Goal: Task Accomplishment & Management: Manage account settings

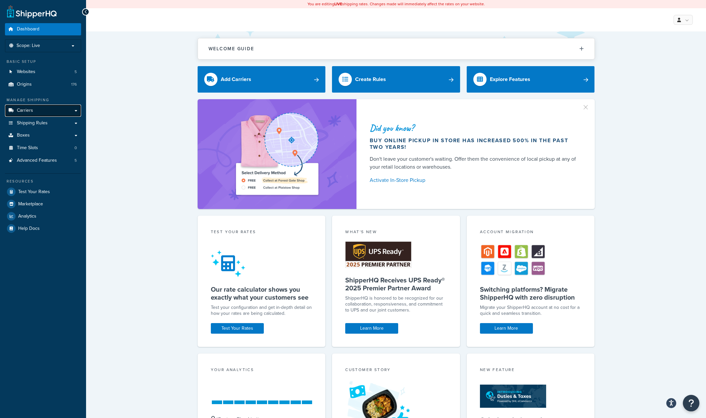
click at [41, 110] on link "Carriers" at bounding box center [43, 111] width 76 height 12
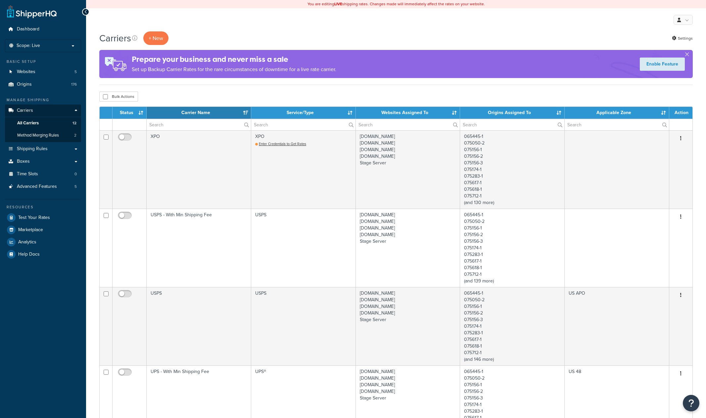
select select "15"
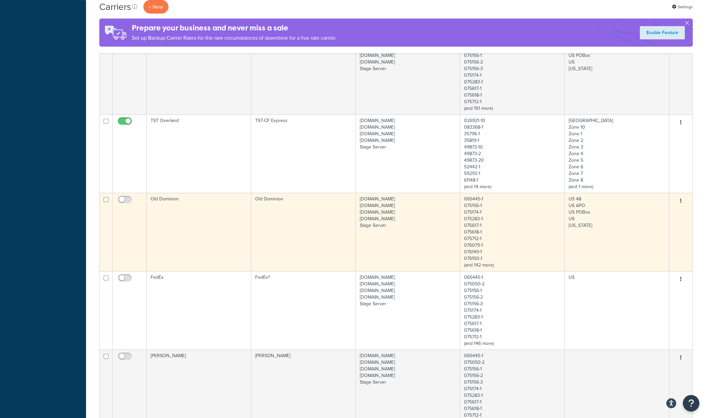
scroll to position [414, 0]
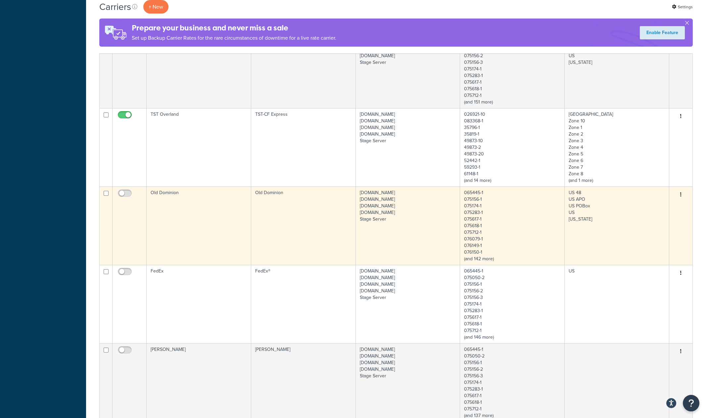
click at [223, 225] on td "Old Dominion" at bounding box center [199, 226] width 105 height 78
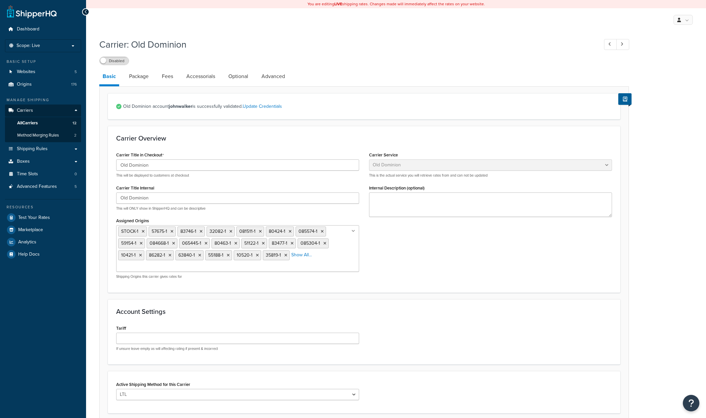
select select "dominionFreight"
click at [63, 48] on p "Scope: Live" at bounding box center [43, 46] width 70 height 6
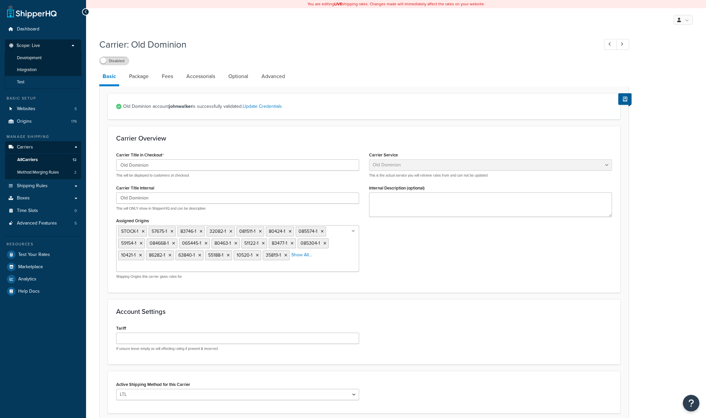
click at [22, 83] on span "Test" at bounding box center [21, 82] width 8 height 6
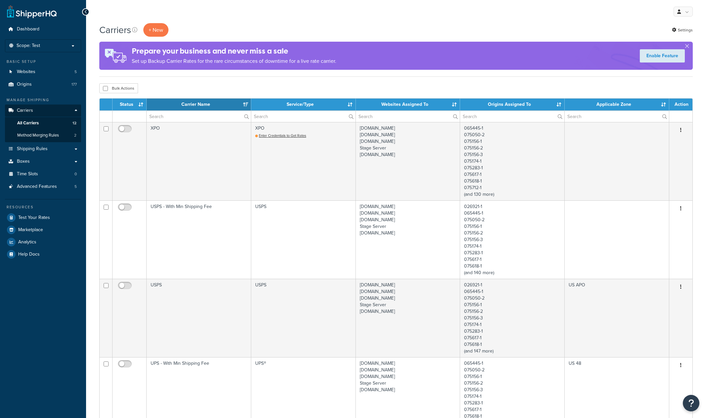
select select "15"
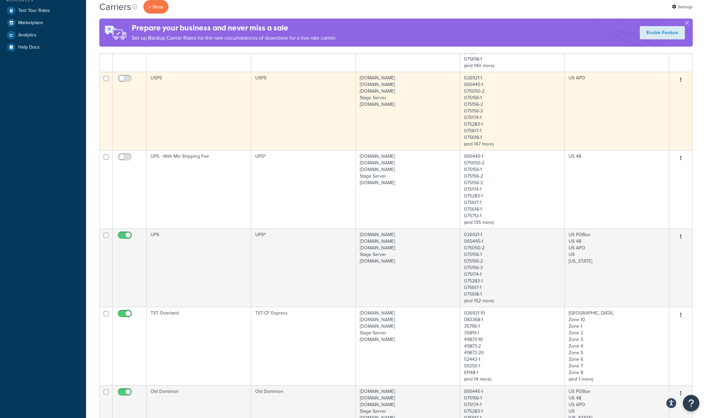
scroll to position [346, 0]
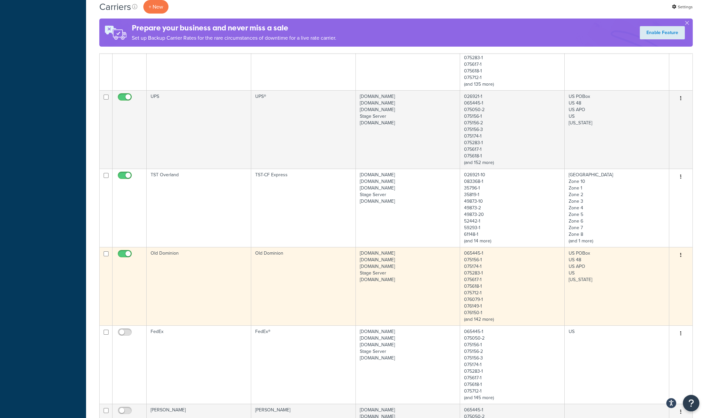
click at [318, 282] on td "Old Dominion" at bounding box center [303, 286] width 105 height 78
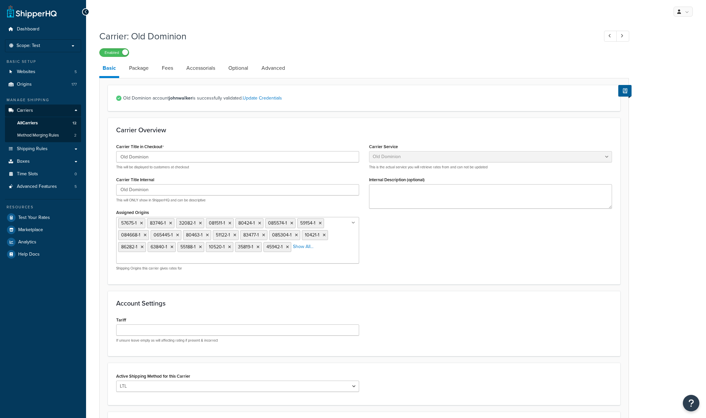
select select "dominionFreight"
click at [274, 97] on link "Update Credentials" at bounding box center [262, 98] width 39 height 7
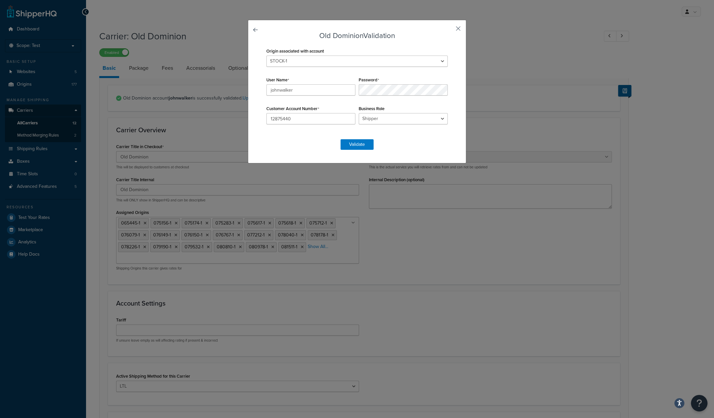
click at [449, 30] on button "button" at bounding box center [449, 31] width 2 height 2
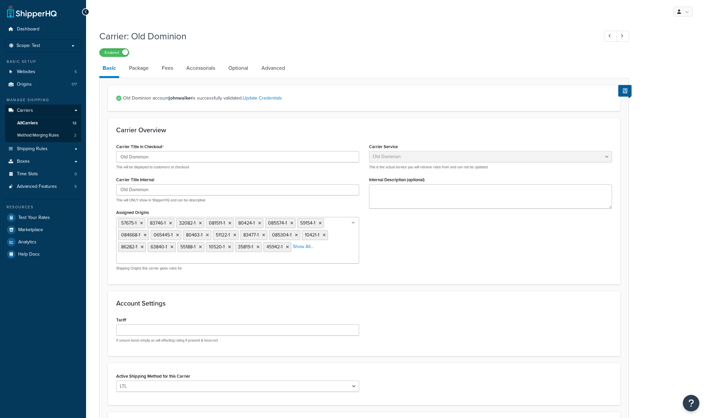
select select "dominionFreight"
click at [20, 122] on span "All Carriers" at bounding box center [27, 123] width 21 height 6
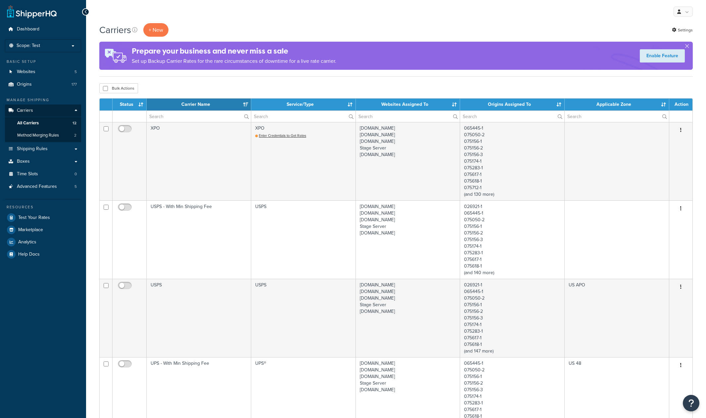
select select "15"
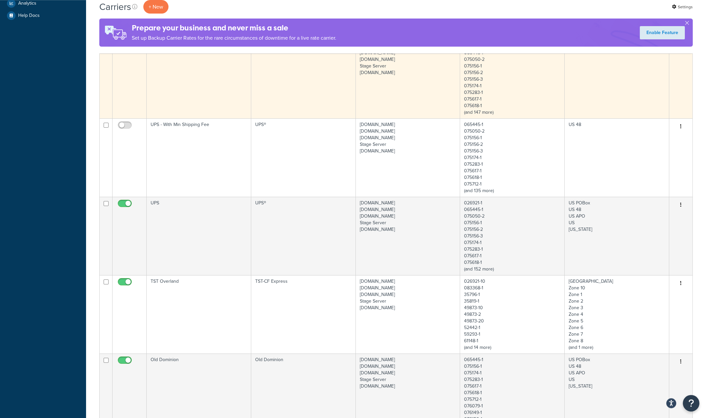
scroll to position [242, 0]
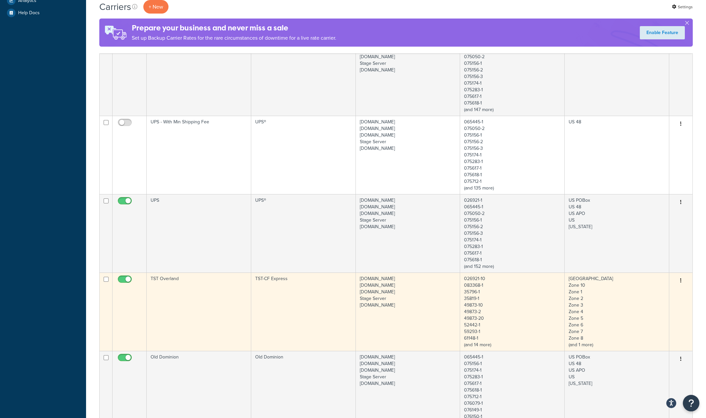
click at [226, 332] on td "TST Overland" at bounding box center [199, 312] width 105 height 78
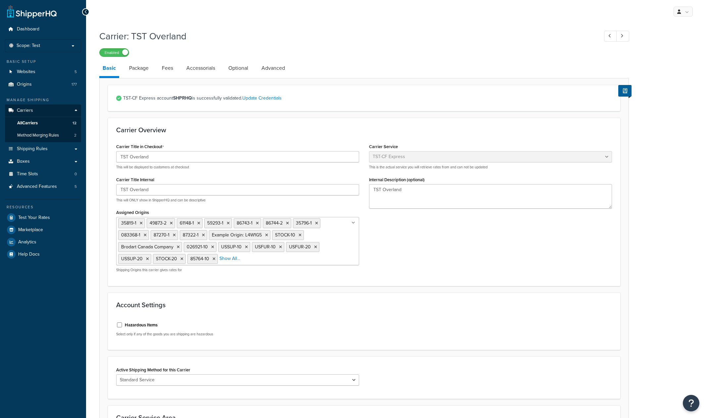
select select "tstOverlandFreight"
click at [143, 69] on link "Package" at bounding box center [139, 68] width 26 height 16
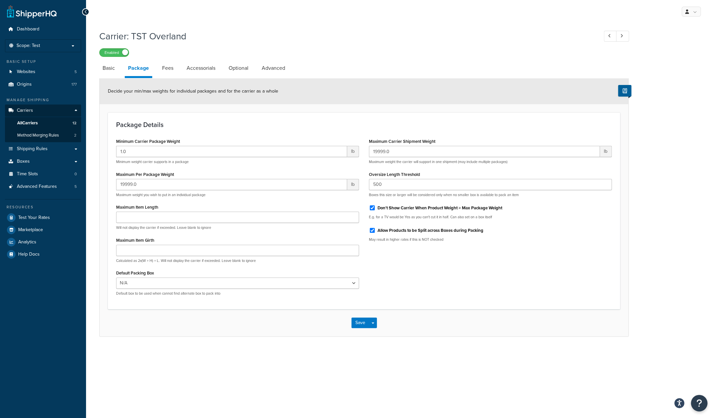
click at [159, 66] on li "Package" at bounding box center [142, 69] width 34 height 18
click at [168, 69] on link "Fees" at bounding box center [168, 68] width 18 height 16
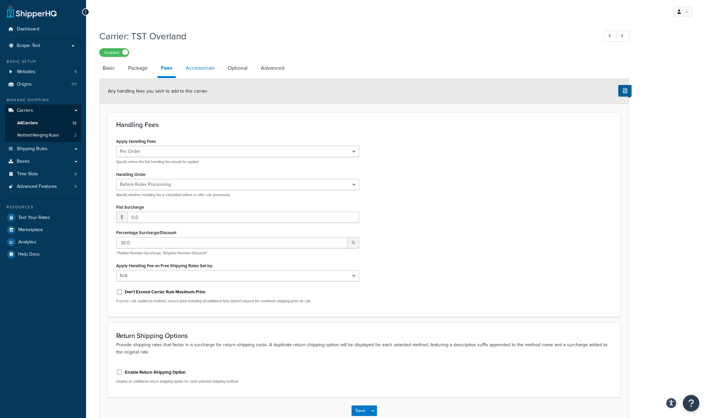
click at [204, 69] on link "Accessorials" at bounding box center [199, 68] width 35 height 16
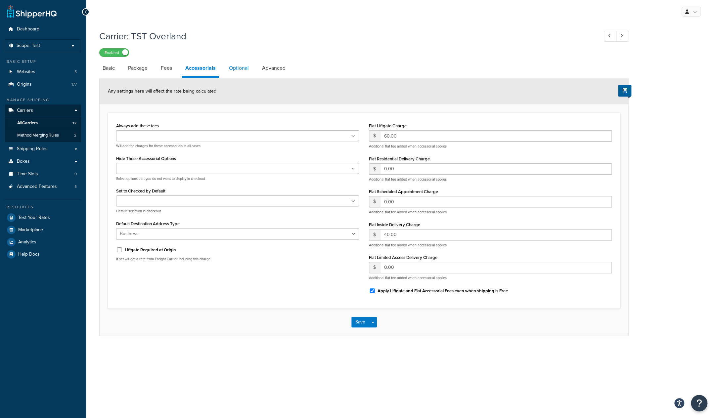
click at [240, 64] on link "Optional" at bounding box center [239, 68] width 26 height 16
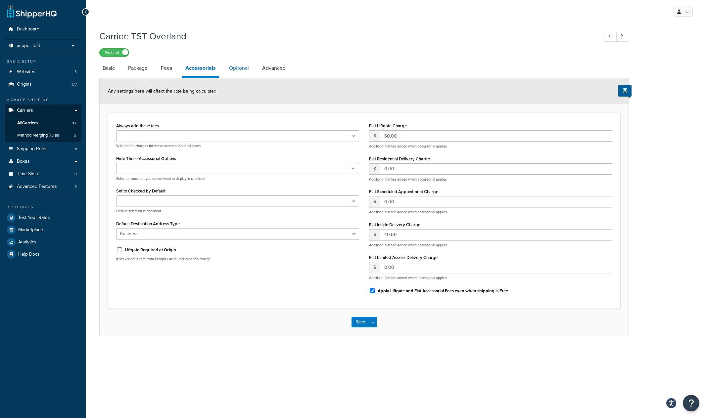
select select "55"
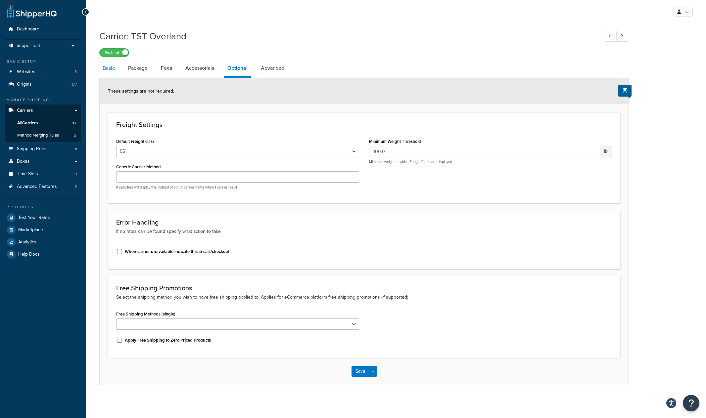
click at [116, 67] on link "Basic" at bounding box center [108, 68] width 19 height 16
select select "tstOverlandFreight"
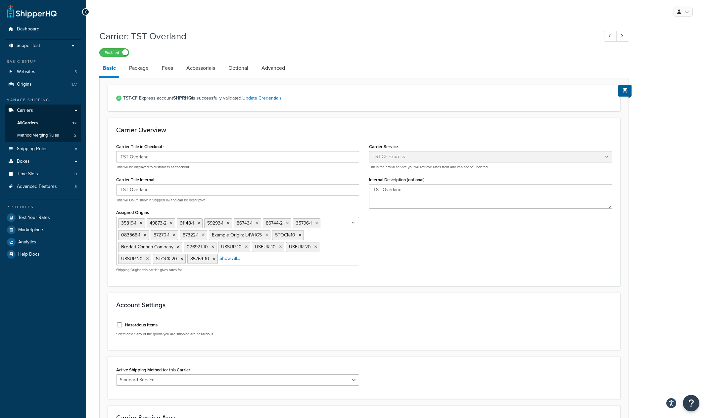
click at [114, 70] on link "Basic" at bounding box center [109, 69] width 20 height 18
click at [29, 73] on span "Websites" at bounding box center [26, 72] width 19 height 6
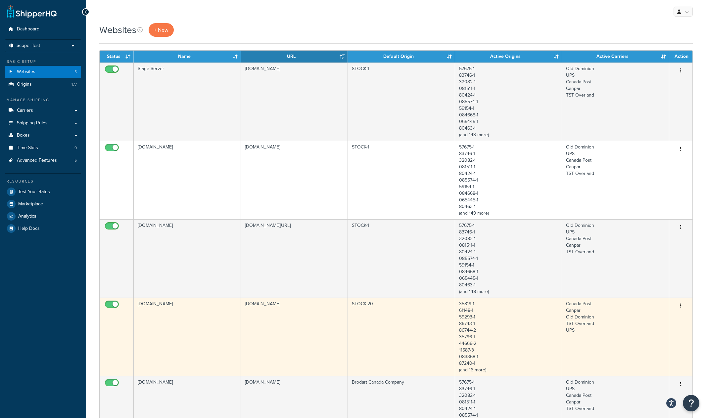
click at [190, 315] on td "www.dev.brodart.ca" at bounding box center [187, 337] width 107 height 78
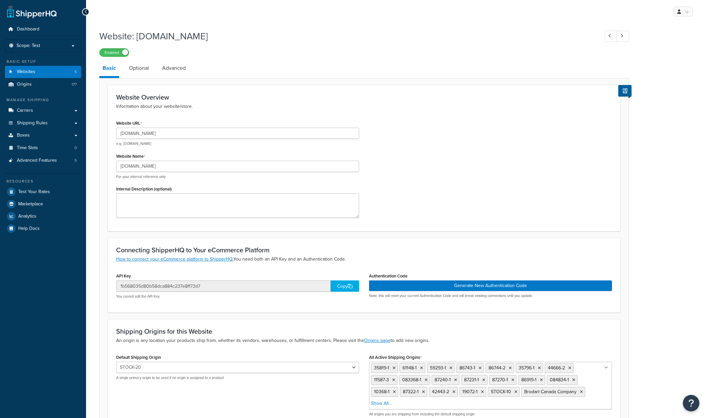
select select "161587"
click at [142, 67] on link "Optional" at bounding box center [139, 68] width 26 height 16
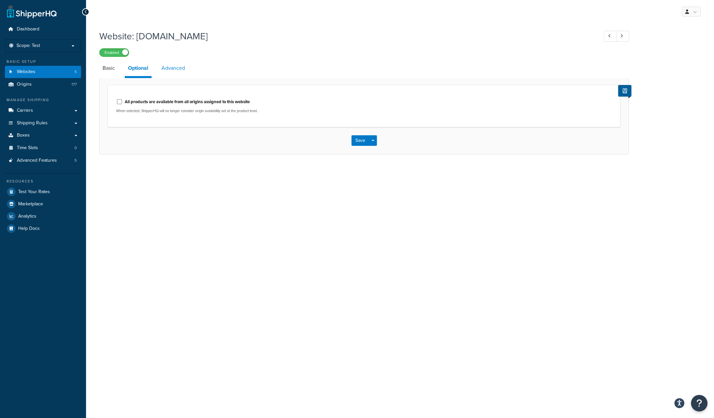
click at [171, 68] on link "Advanced" at bounding box center [173, 68] width 30 height 16
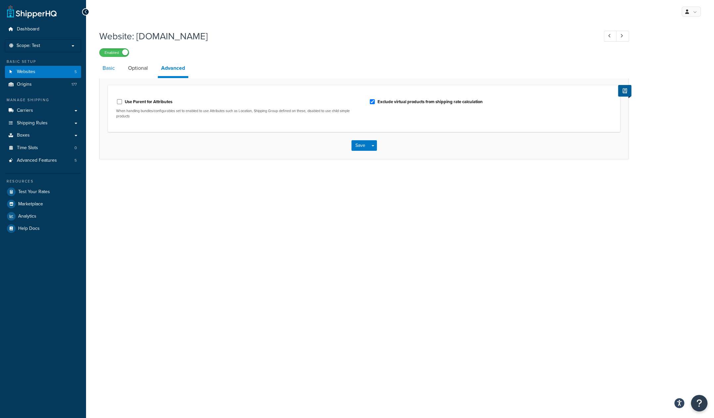
click at [106, 68] on link "Basic" at bounding box center [108, 68] width 19 height 16
select select "161587"
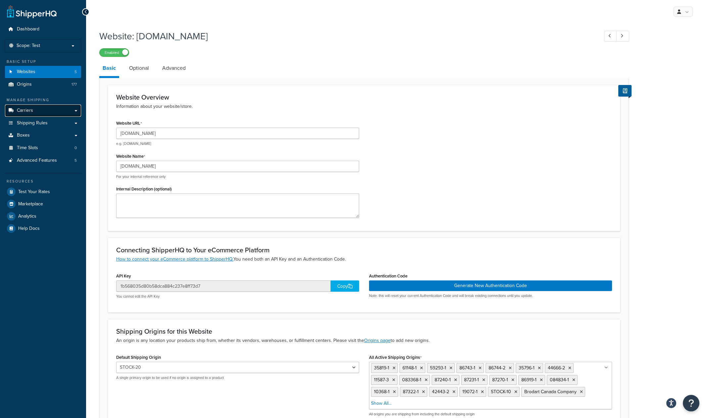
click at [28, 108] on link "Carriers" at bounding box center [43, 111] width 76 height 12
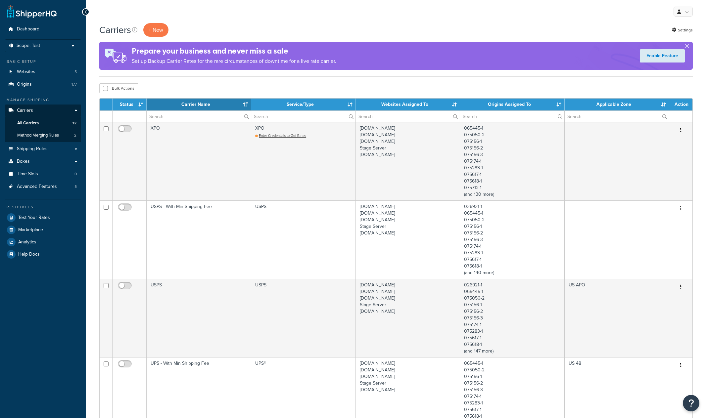
select select "15"
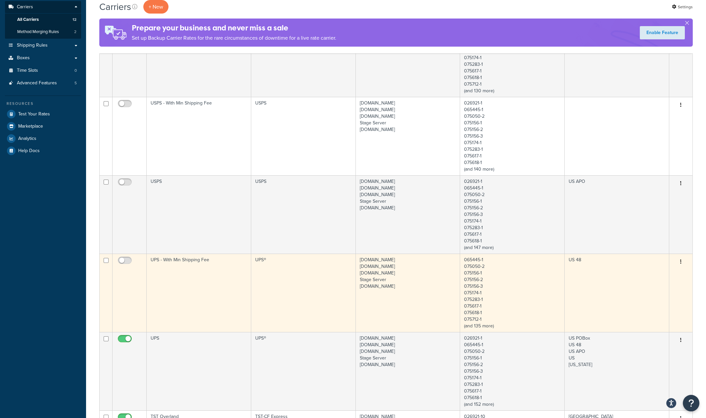
scroll to position [242, 0]
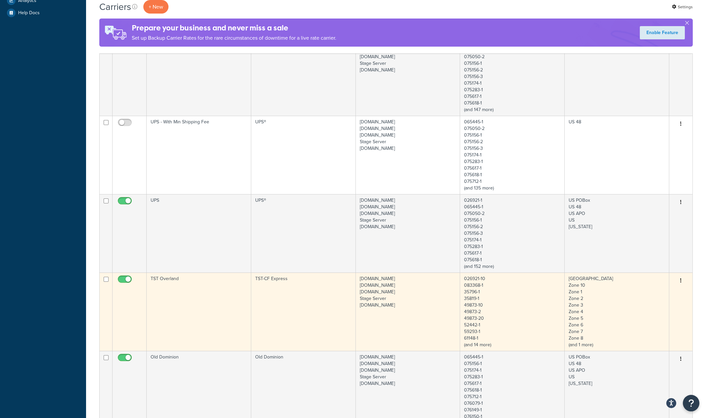
click at [206, 291] on td "TST Overland" at bounding box center [199, 312] width 105 height 78
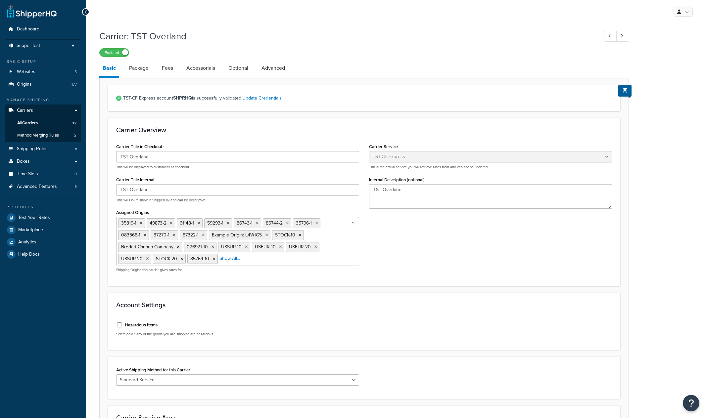
select select "tstOverlandFreight"
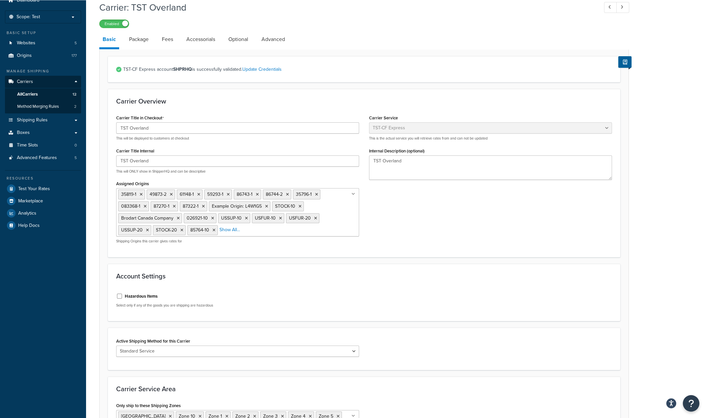
scroll to position [34, 0]
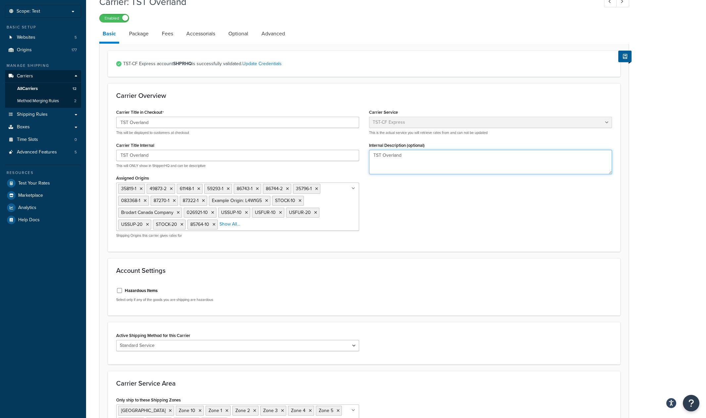
drag, startPoint x: 406, startPoint y: 157, endPoint x: 354, endPoint y: 163, distance: 52.7
click at [369, 163] on textarea "TST Overland" at bounding box center [490, 162] width 243 height 24
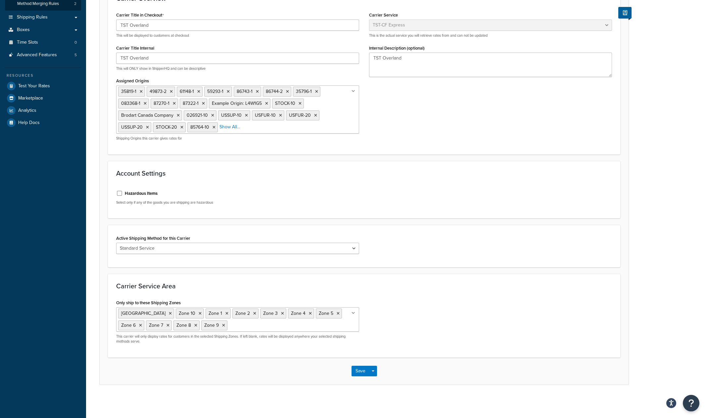
scroll to position [31, 0]
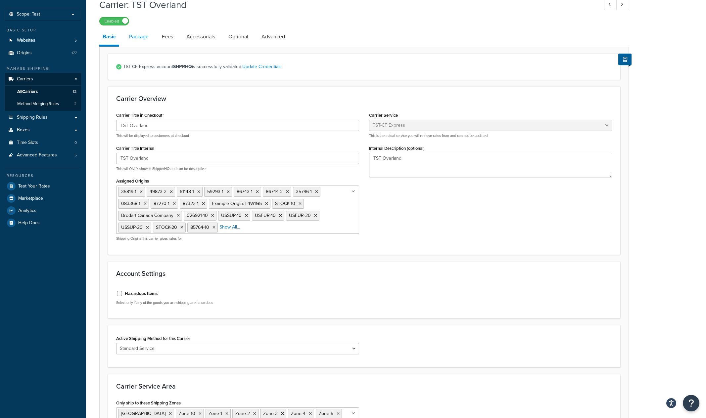
click at [144, 34] on link "Package" at bounding box center [139, 37] width 26 height 16
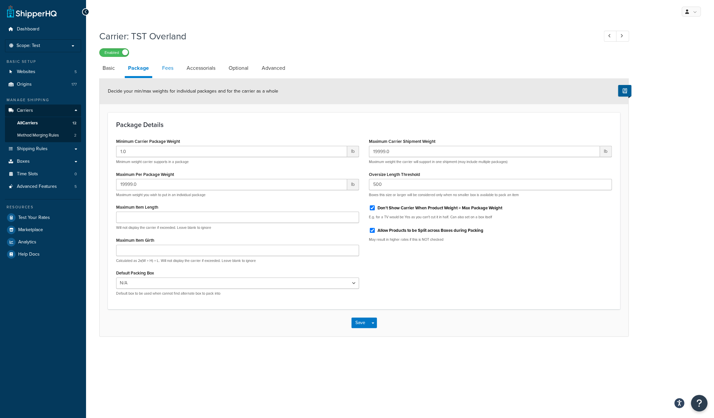
click at [168, 69] on link "Fees" at bounding box center [168, 68] width 18 height 16
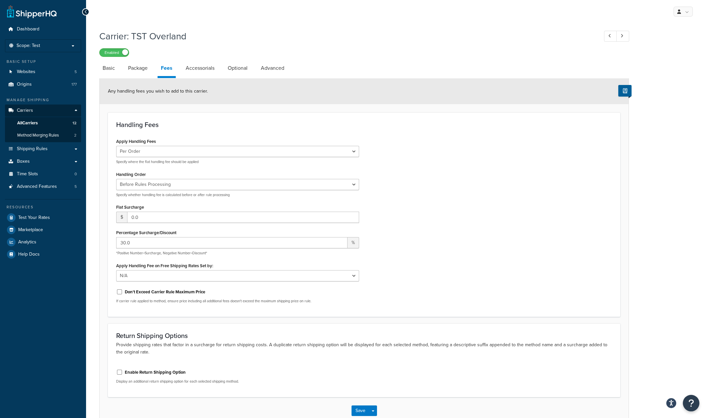
drag, startPoint x: 200, startPoint y: 68, endPoint x: 10, endPoint y: 94, distance: 192.0
click at [199, 69] on link "Accessorials" at bounding box center [199, 68] width 35 height 16
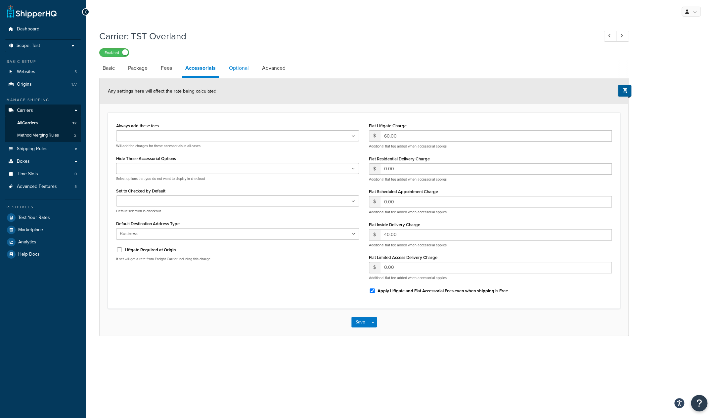
click at [241, 66] on link "Optional" at bounding box center [239, 68] width 26 height 16
select select "55"
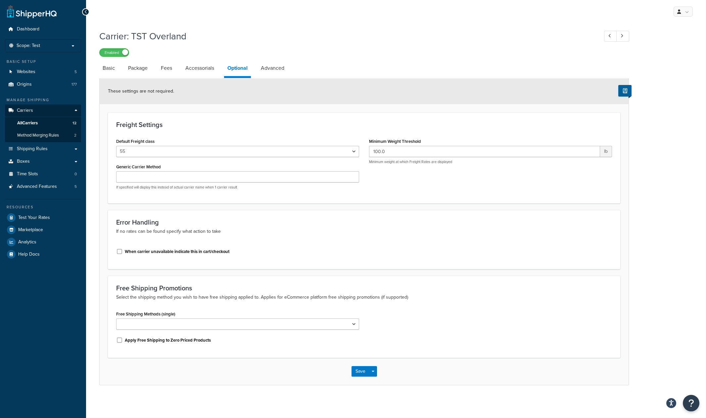
scroll to position [1, 0]
click at [278, 63] on link "Advanced" at bounding box center [272, 68] width 30 height 16
select select "false"
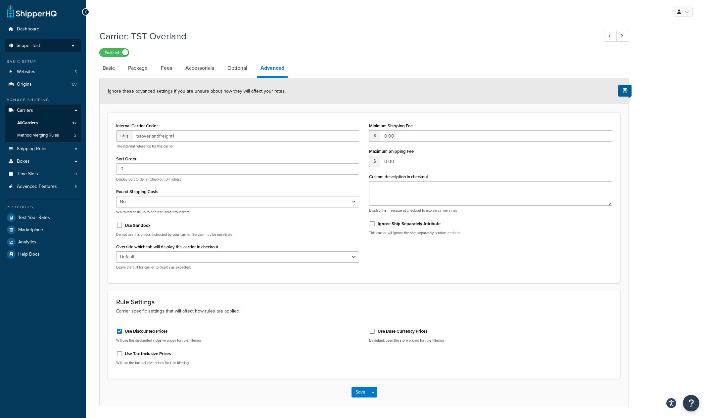
click at [42, 45] on p "Scope: Test" at bounding box center [43, 46] width 70 height 6
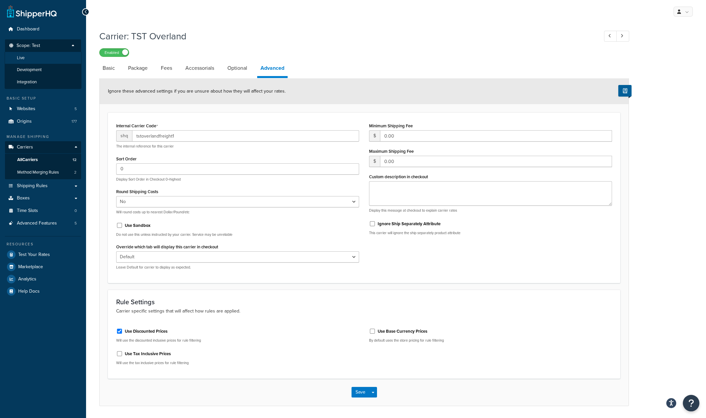
click at [23, 58] on span "Live" at bounding box center [21, 58] width 8 height 6
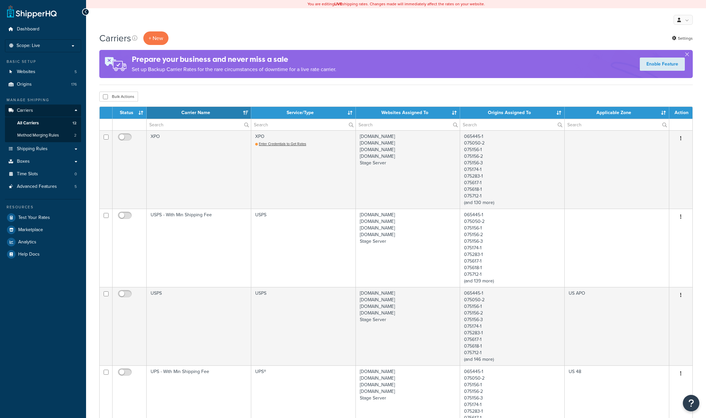
select select "15"
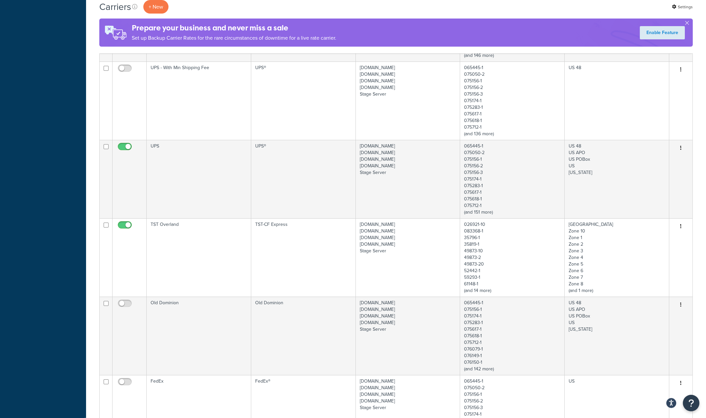
scroll to position [346, 0]
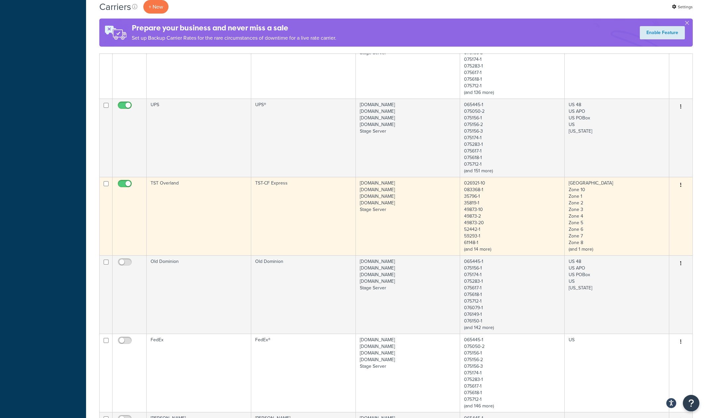
click at [204, 221] on td "TST Overland" at bounding box center [199, 216] width 105 height 78
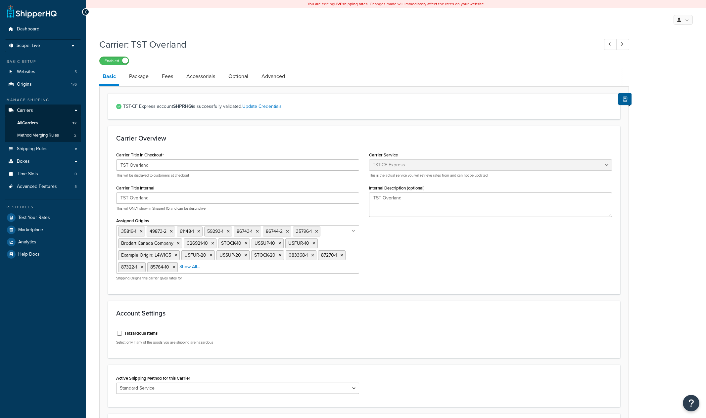
select select "tstOverlandFreight"
click at [239, 79] on link "Optional" at bounding box center [238, 77] width 26 height 16
select select "55"
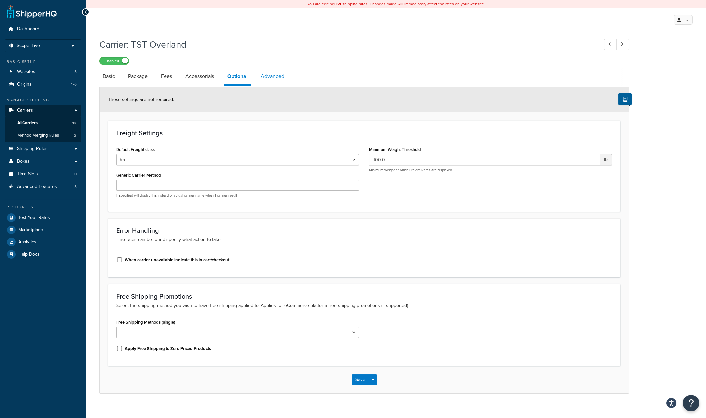
click at [273, 74] on link "Advanced" at bounding box center [272, 77] width 30 height 16
select select "false"
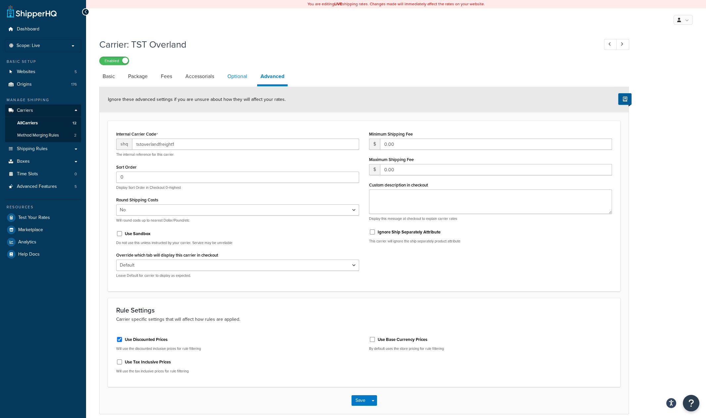
click at [236, 79] on link "Optional" at bounding box center [237, 77] width 26 height 16
select select "55"
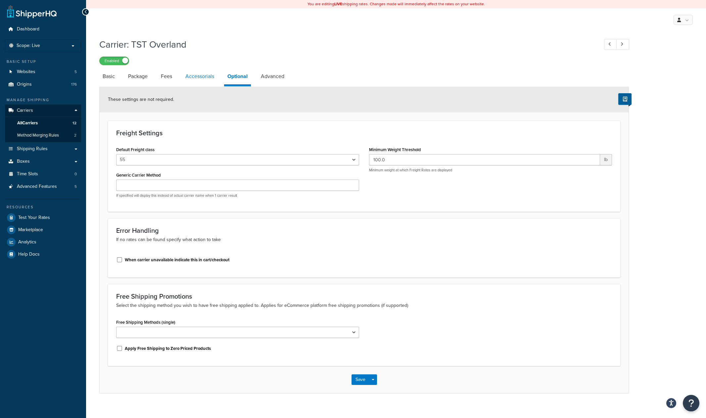
click at [201, 76] on link "Accessorials" at bounding box center [199, 77] width 35 height 16
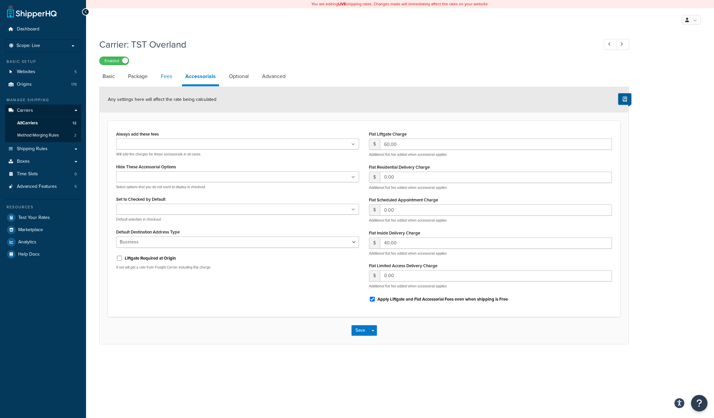
click at [168, 78] on link "Fees" at bounding box center [167, 77] width 18 height 16
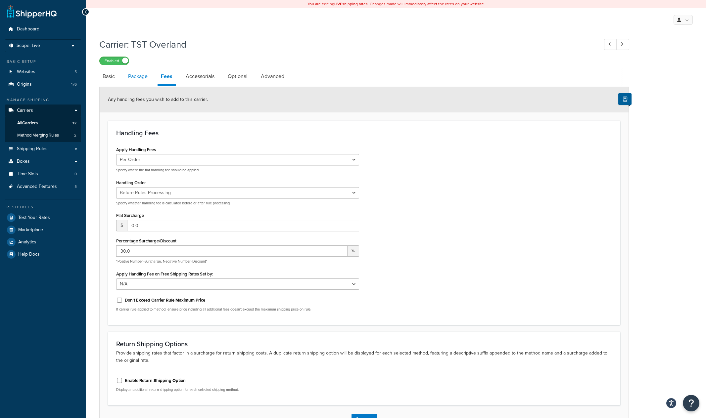
click at [141, 79] on link "Package" at bounding box center [138, 77] width 26 height 16
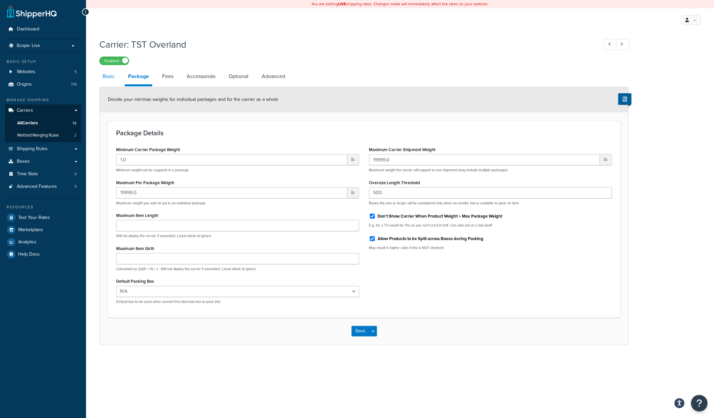
click at [113, 78] on link "Basic" at bounding box center [108, 77] width 19 height 16
select select "tstOverlandFreight"
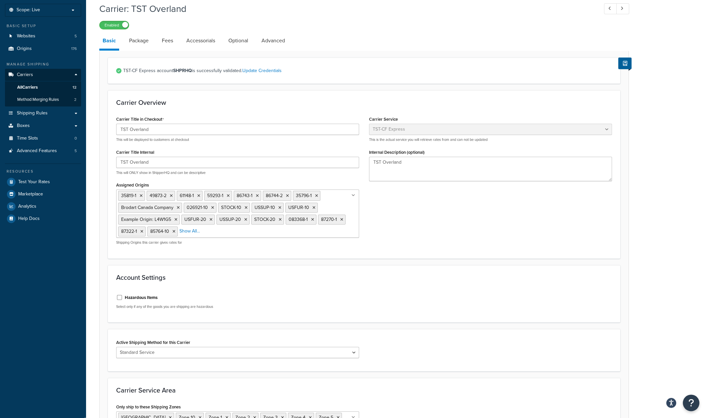
scroll to position [34, 0]
click at [26, 77] on span "Carriers" at bounding box center [25, 76] width 16 height 6
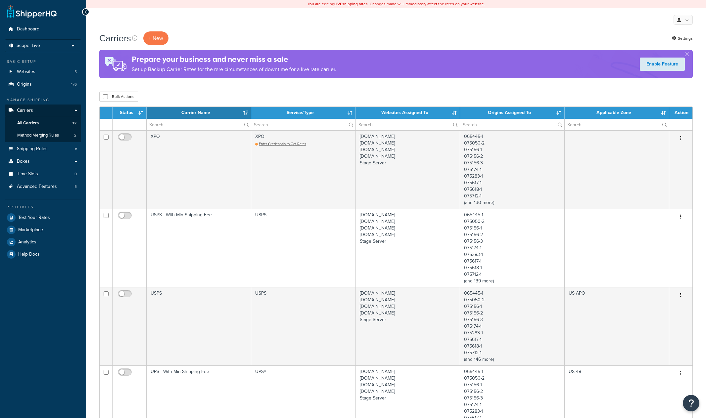
select select "15"
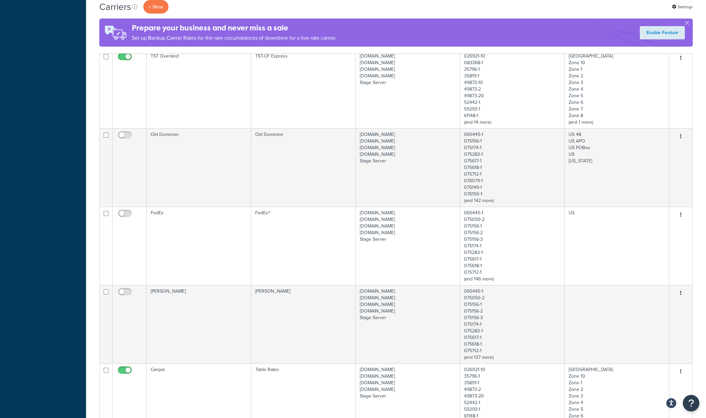
scroll to position [438, 0]
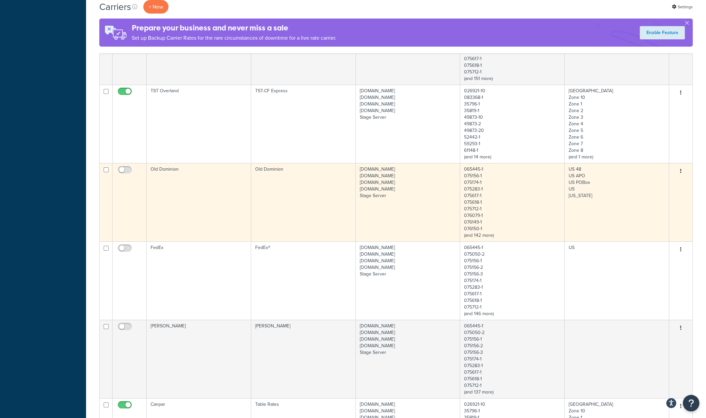
click at [220, 224] on td "Old Dominion" at bounding box center [199, 202] width 105 height 78
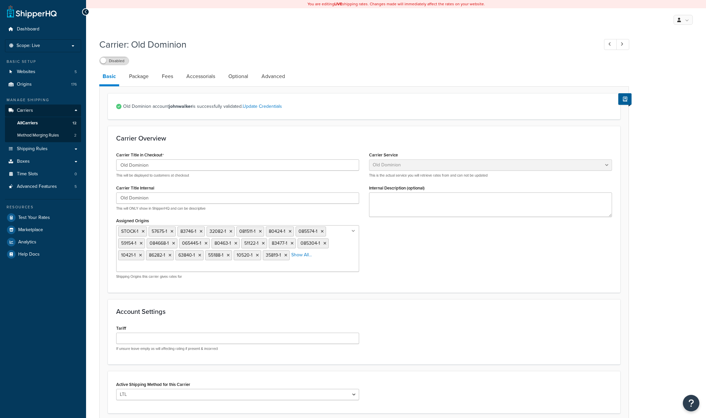
select select "dominionFreight"
click at [142, 78] on link "Package" at bounding box center [139, 77] width 26 height 16
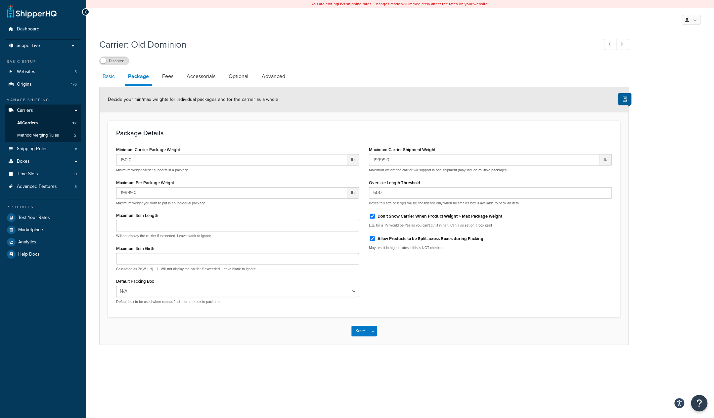
click at [107, 77] on link "Basic" at bounding box center [108, 77] width 19 height 16
select select "dominionFreight"
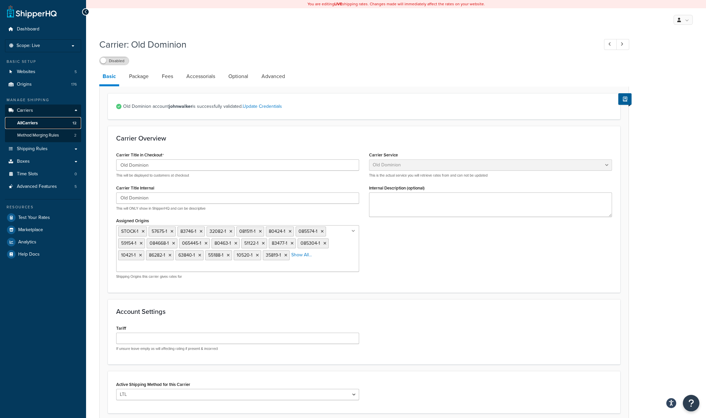
click at [33, 122] on span "All Carriers" at bounding box center [27, 123] width 21 height 6
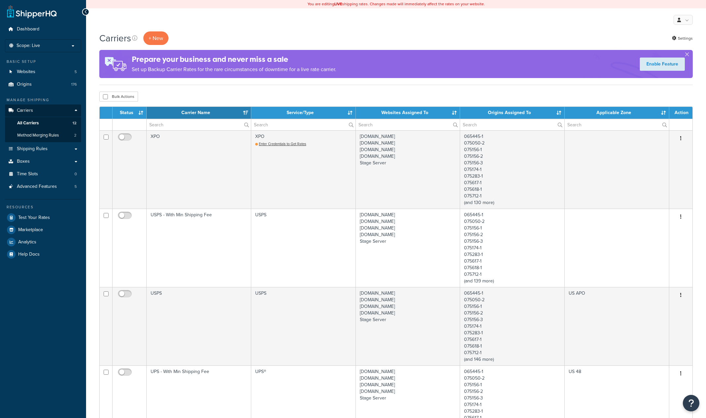
select select "15"
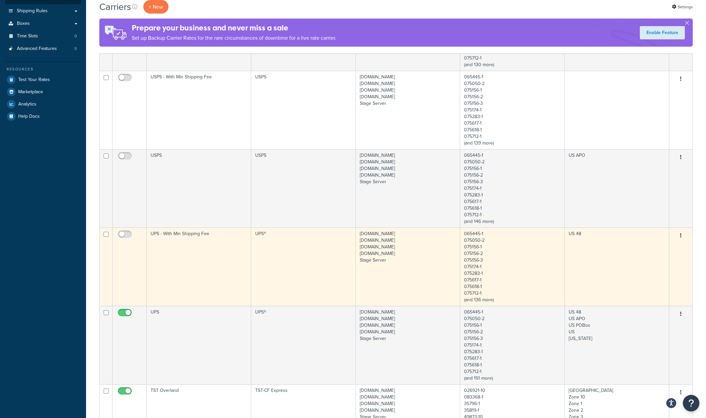
scroll to position [276, 0]
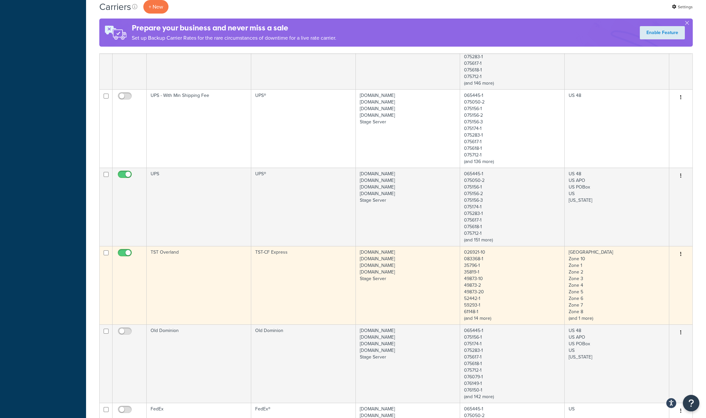
click at [207, 280] on td "TST Overland" at bounding box center [199, 285] width 105 height 78
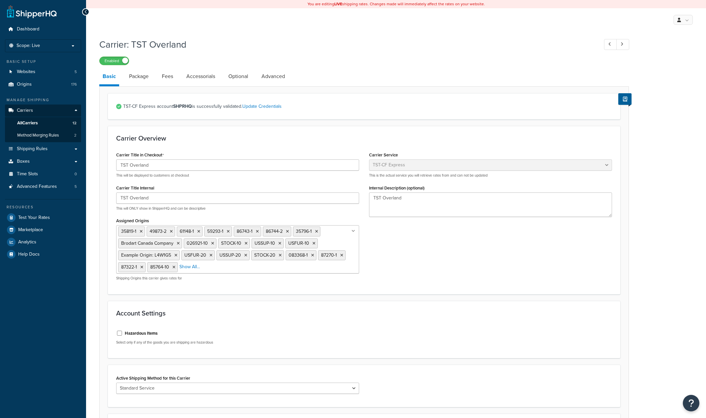
select select "tstOverlandFreight"
click at [284, 75] on link "Advanced" at bounding box center [273, 77] width 30 height 16
select select "false"
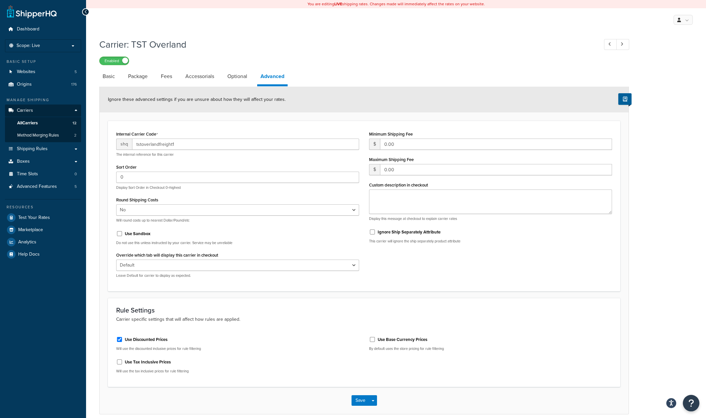
scroll to position [30, 0]
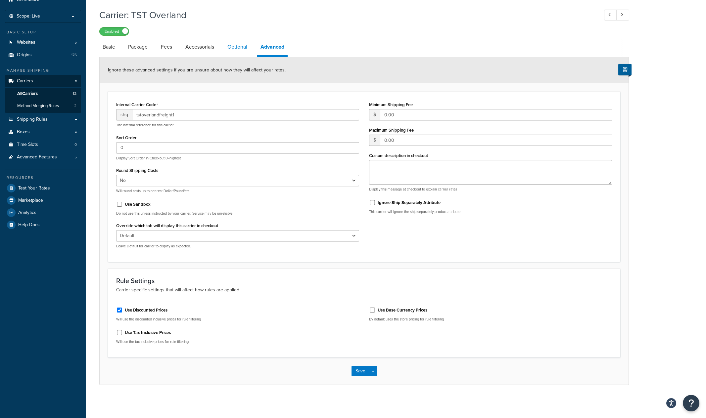
click at [237, 49] on link "Optional" at bounding box center [237, 47] width 26 height 16
select select "55"
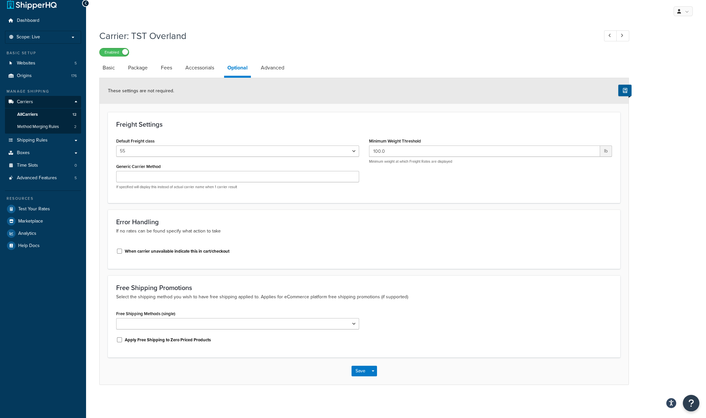
scroll to position [9, 0]
click at [110, 69] on link "Basic" at bounding box center [108, 68] width 19 height 16
select select "tstOverlandFreight"
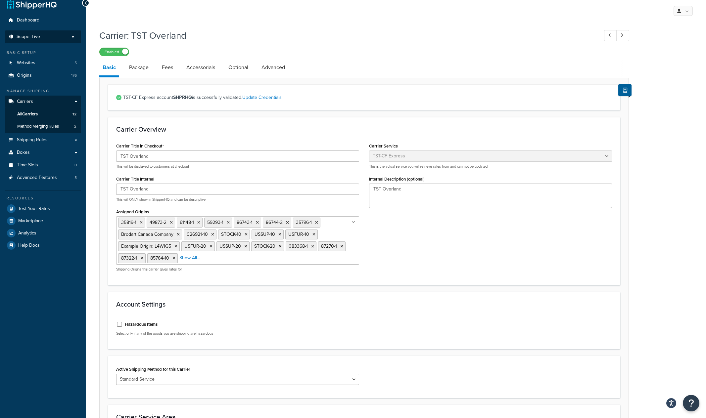
click at [41, 36] on p "Scope: Live" at bounding box center [43, 37] width 70 height 6
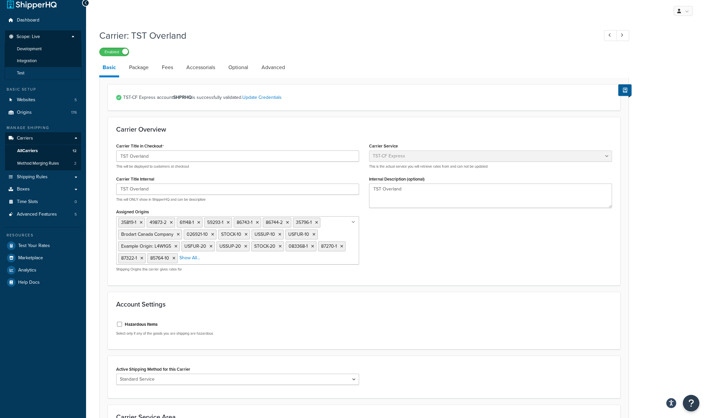
click at [25, 74] on li "Test" at bounding box center [43, 73] width 77 height 12
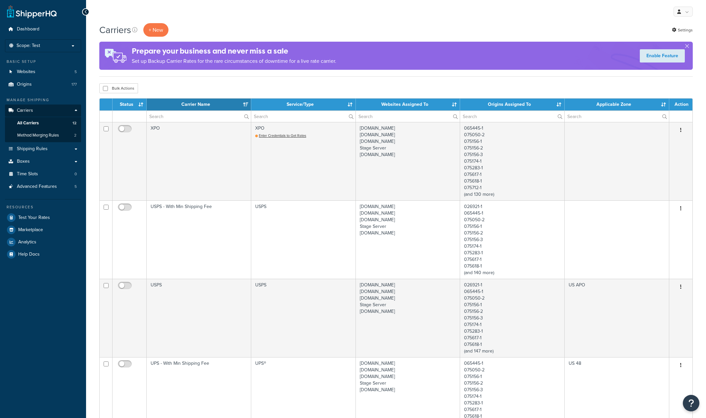
select select "15"
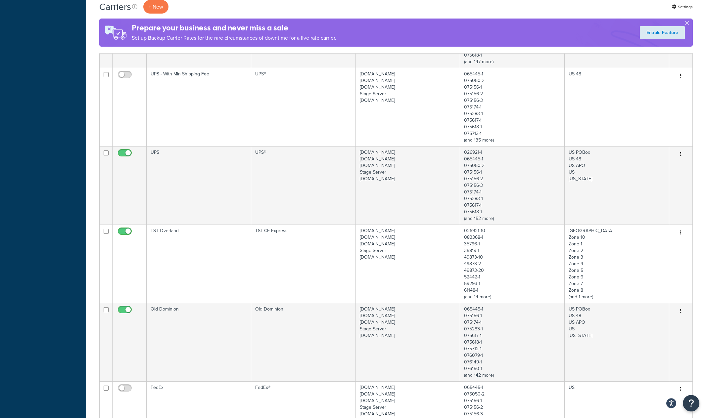
scroll to position [346, 0]
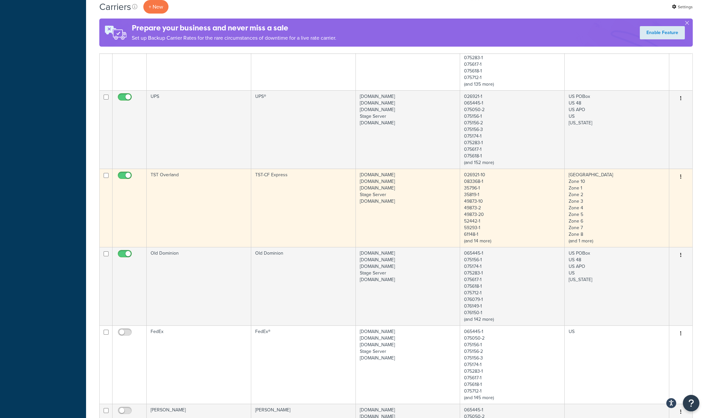
click at [276, 189] on td "TST-CF Express" at bounding box center [303, 208] width 105 height 78
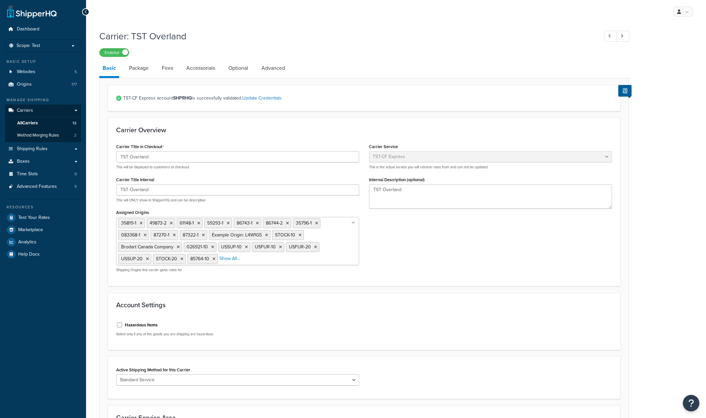
select select "tstOverlandFreight"
click at [259, 99] on link "Update Credentials" at bounding box center [261, 98] width 39 height 7
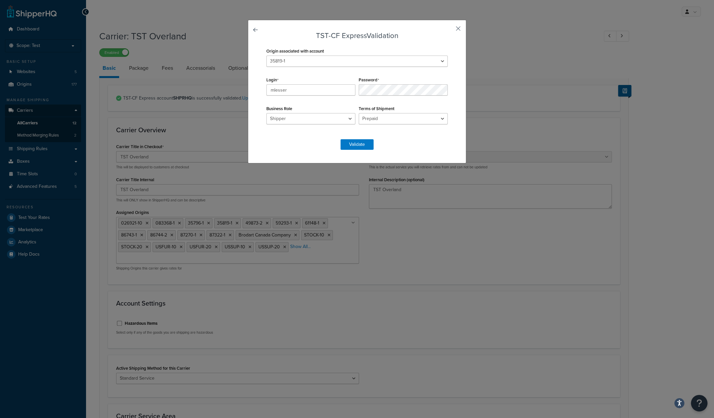
click at [449, 30] on button "button" at bounding box center [449, 31] width 2 height 2
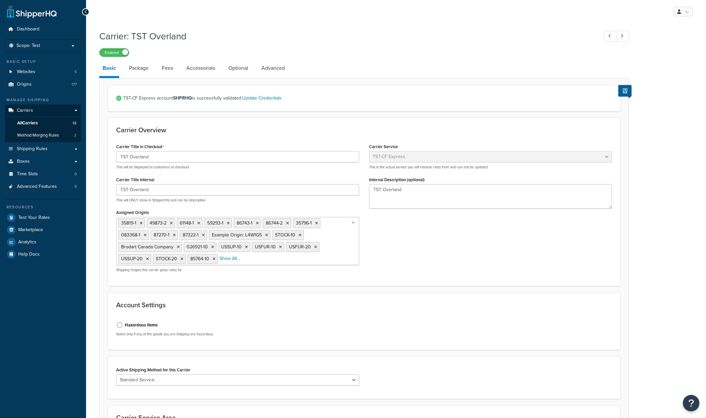
select select "tstOverlandFreight"
click at [282, 67] on link "Advanced" at bounding box center [273, 68] width 30 height 16
select select "false"
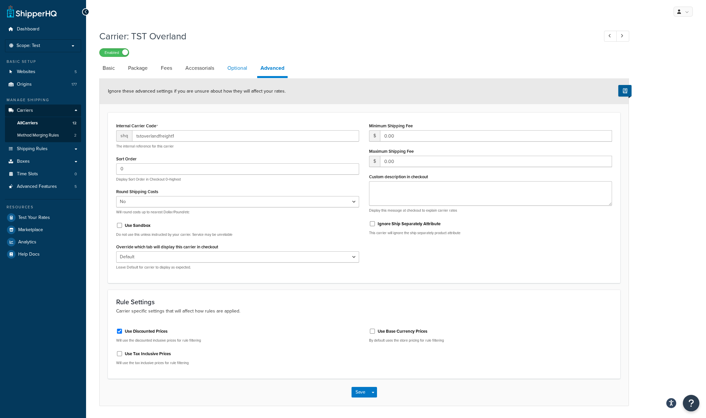
click at [239, 67] on link "Optional" at bounding box center [237, 68] width 26 height 16
select select "55"
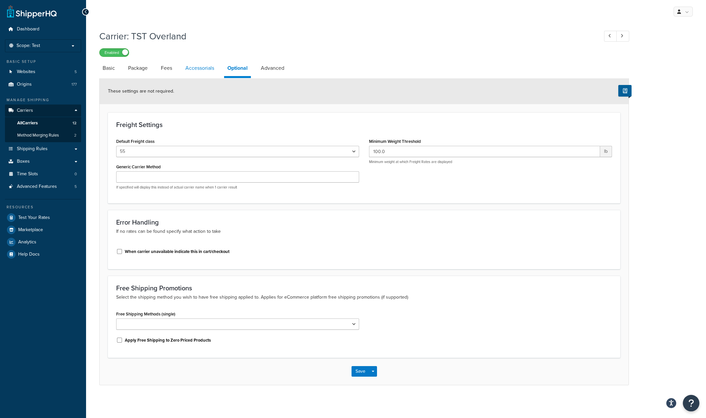
click at [200, 65] on link "Accessorials" at bounding box center [199, 68] width 35 height 16
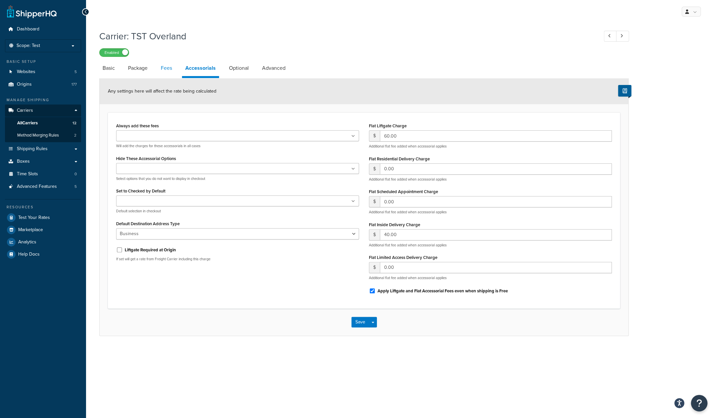
click at [164, 67] on link "Fees" at bounding box center [167, 68] width 18 height 16
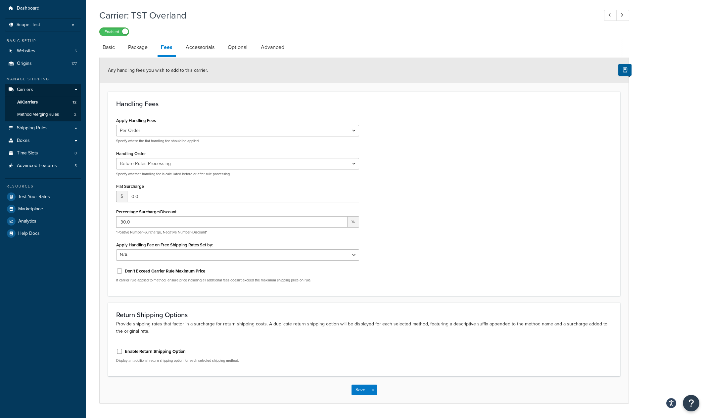
scroll to position [34, 0]
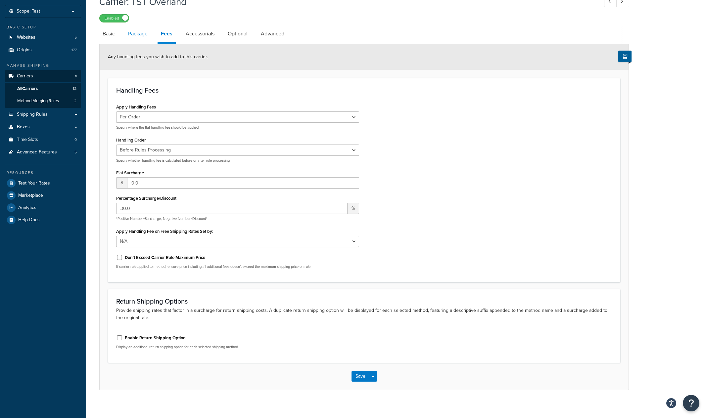
click at [135, 31] on link "Package" at bounding box center [138, 34] width 26 height 16
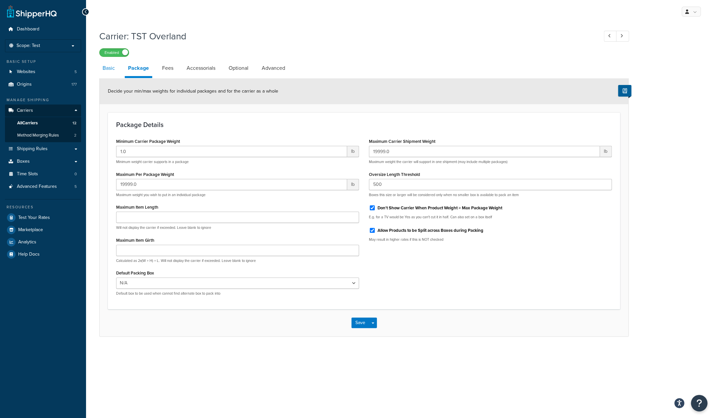
click at [104, 72] on link "Basic" at bounding box center [108, 68] width 19 height 16
select select "tstOverlandFreight"
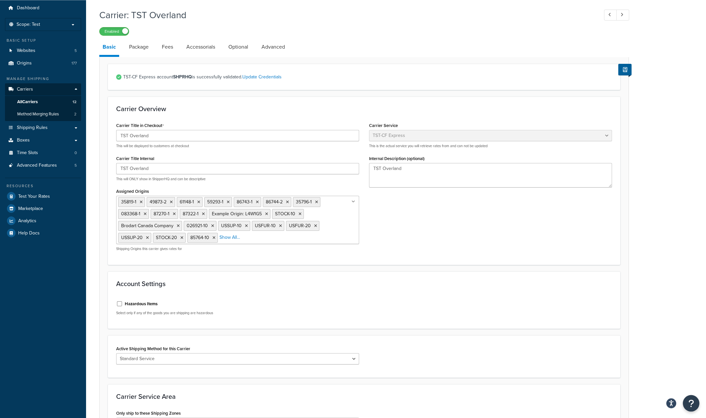
scroll to position [34, 0]
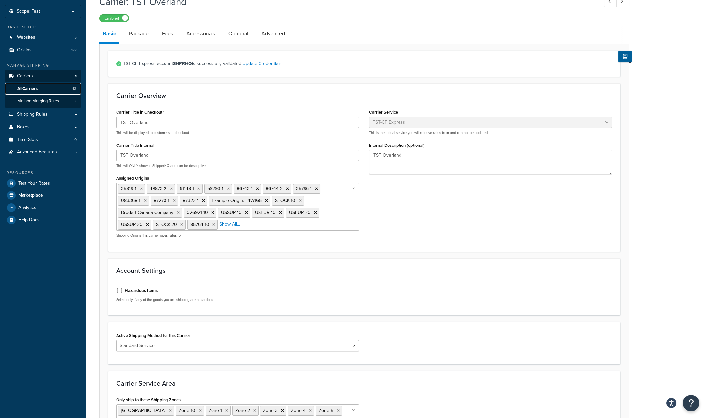
click at [31, 88] on span "All Carriers" at bounding box center [27, 89] width 21 height 6
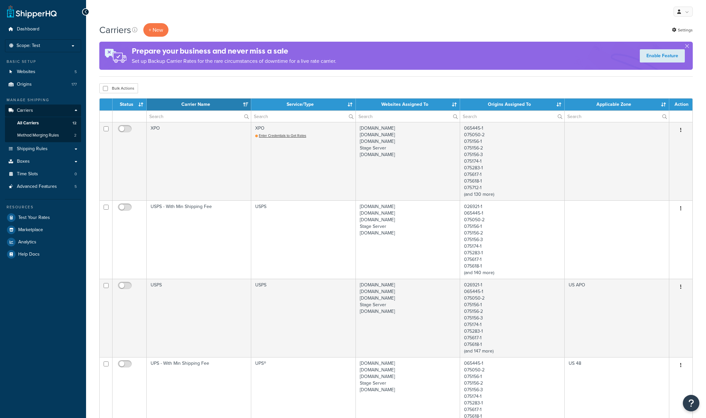
select select "15"
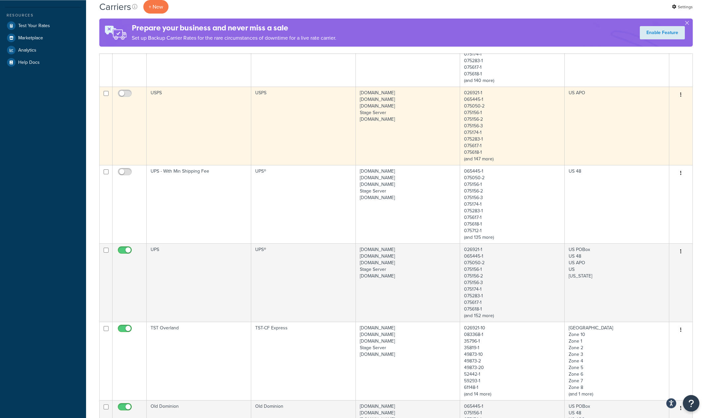
scroll to position [207, 0]
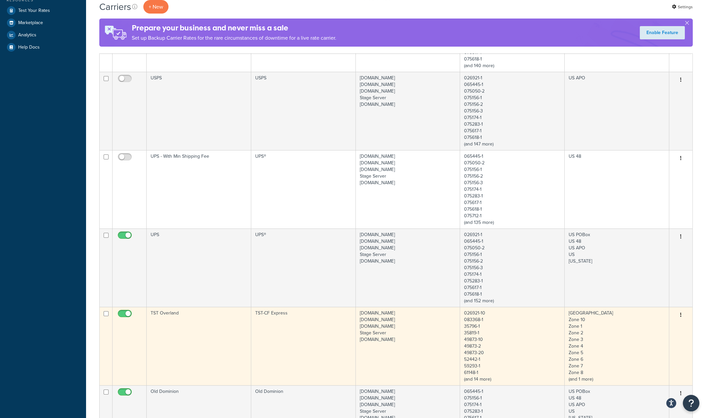
click at [201, 340] on td "TST Overland" at bounding box center [199, 346] width 105 height 78
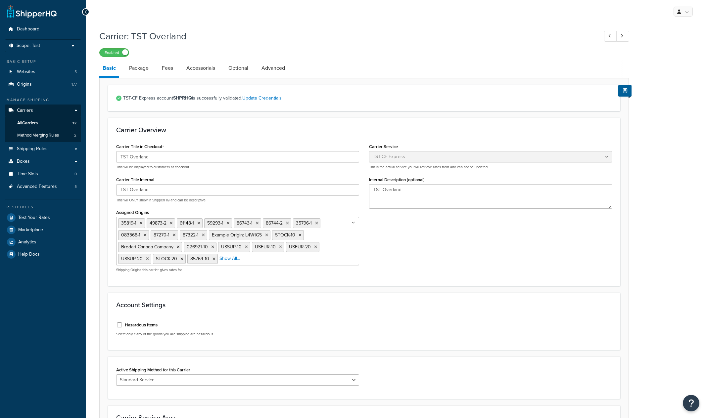
select select "tstOverlandFreight"
click at [32, 86] on link "Origins 177" at bounding box center [43, 84] width 76 height 12
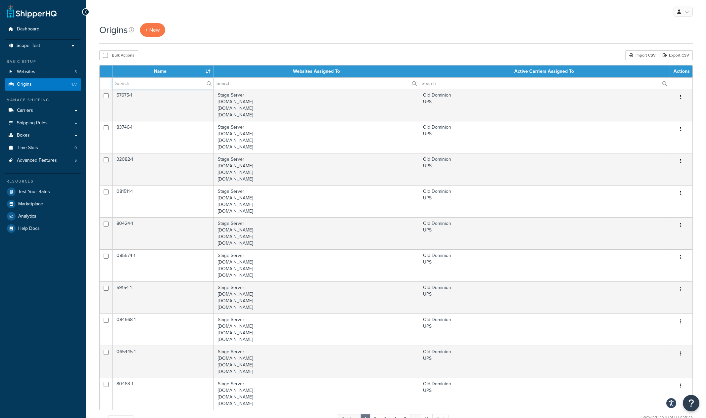
click at [163, 82] on input "text" at bounding box center [163, 83] width 101 height 11
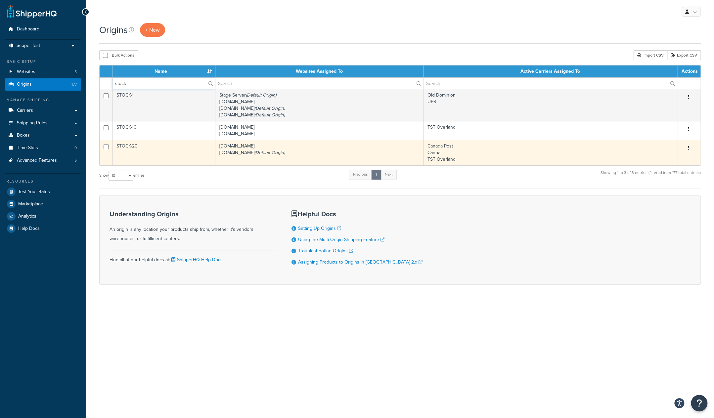
type input "stock"
click at [167, 163] on td "STOCK-20" at bounding box center [164, 152] width 103 height 25
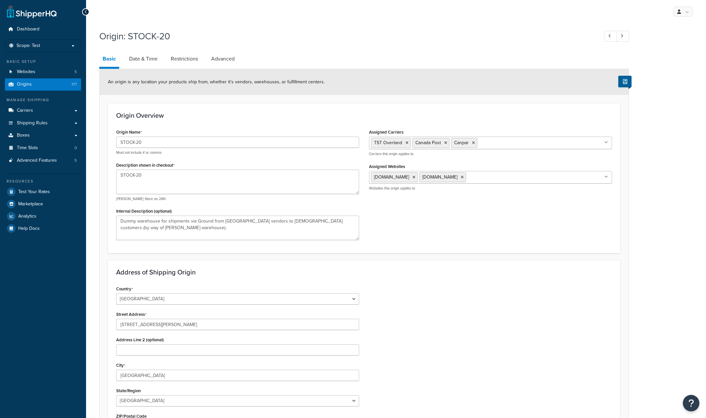
select select "1039"
select select "69"
click at [31, 111] on span "Carriers" at bounding box center [25, 111] width 16 height 6
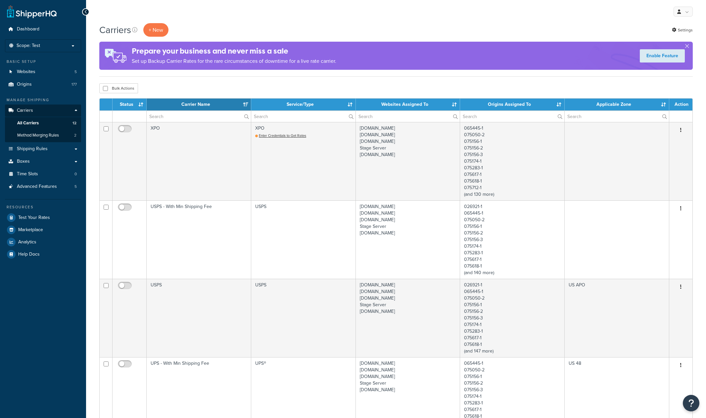
select select "15"
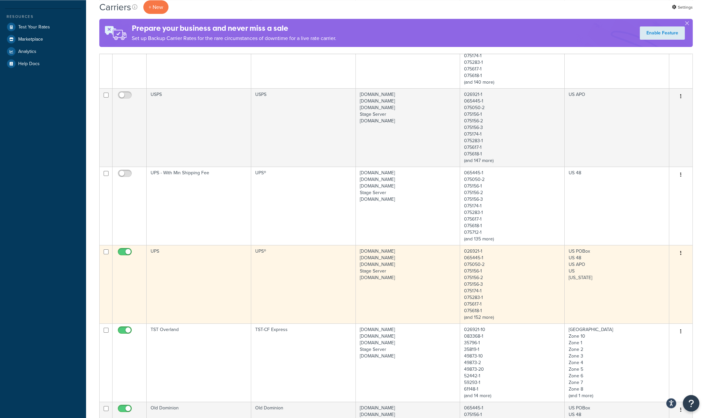
scroll to position [276, 0]
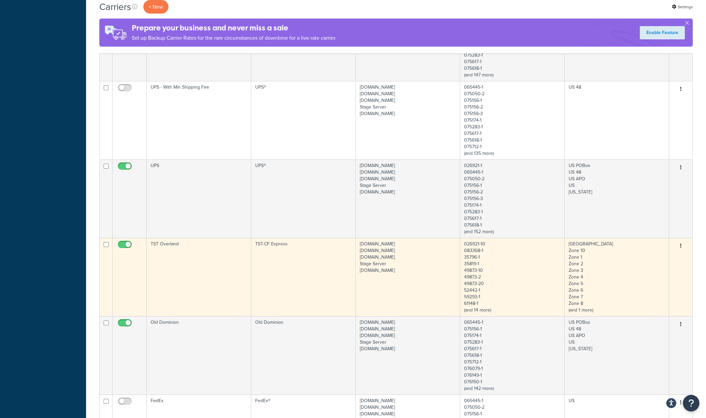
click at [187, 285] on td "TST Overland" at bounding box center [199, 277] width 105 height 78
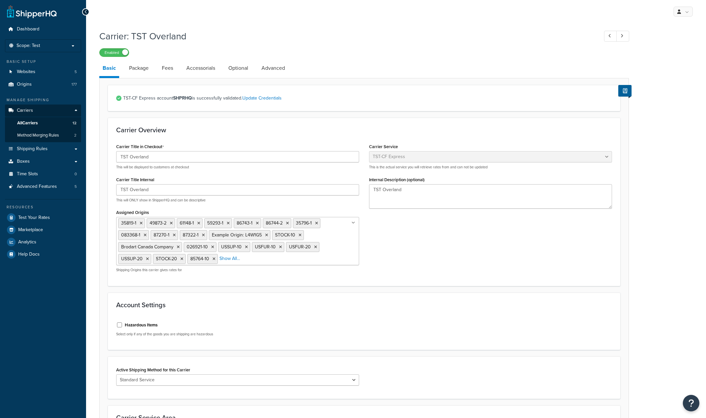
select select "tstOverlandFreight"
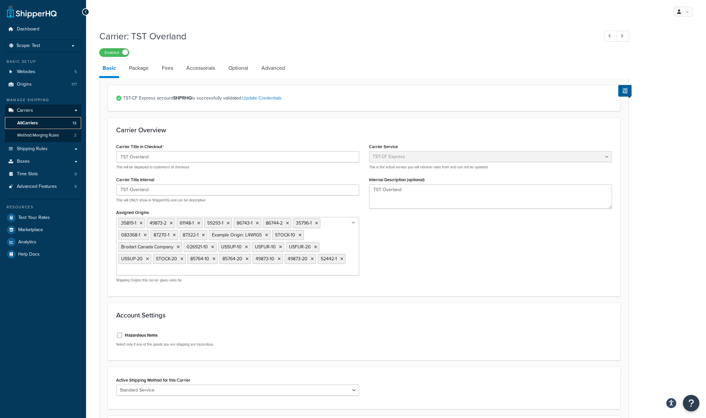
click at [30, 125] on span "All Carriers" at bounding box center [27, 123] width 21 height 6
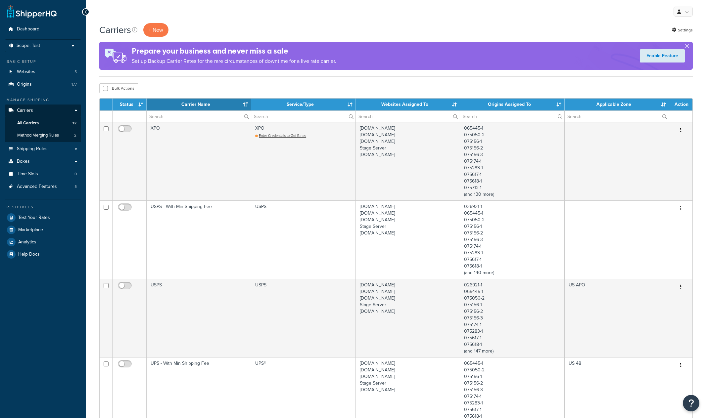
select select "15"
click at [27, 28] on span "Dashboard" at bounding box center [28, 29] width 23 height 6
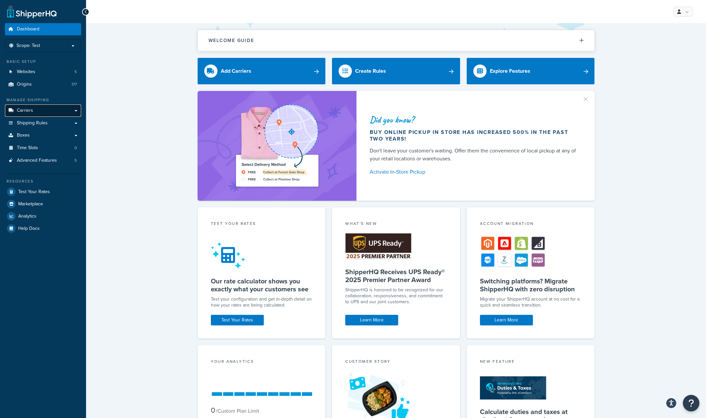
click at [16, 111] on link "Carriers" at bounding box center [43, 111] width 76 height 12
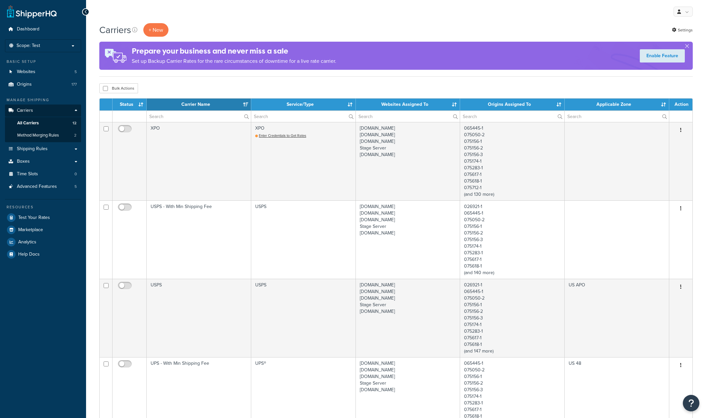
select select "15"
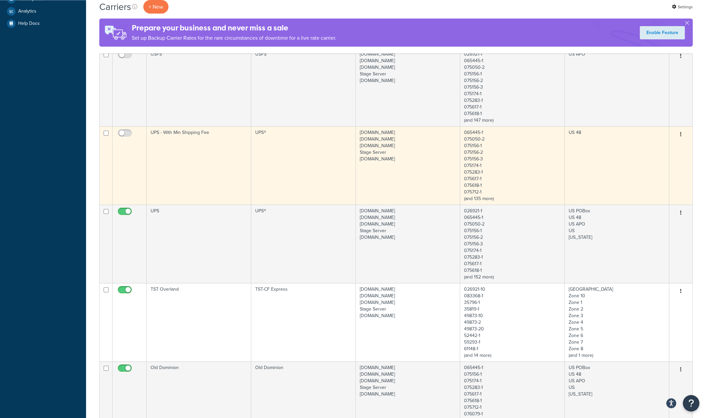
scroll to position [311, 0]
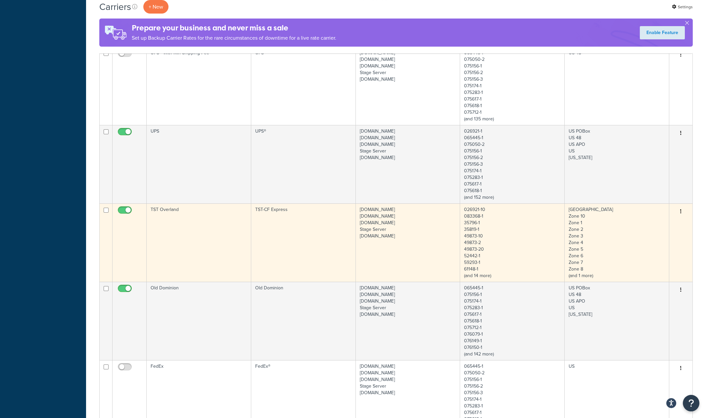
click at [216, 247] on td "TST Overland" at bounding box center [199, 243] width 105 height 78
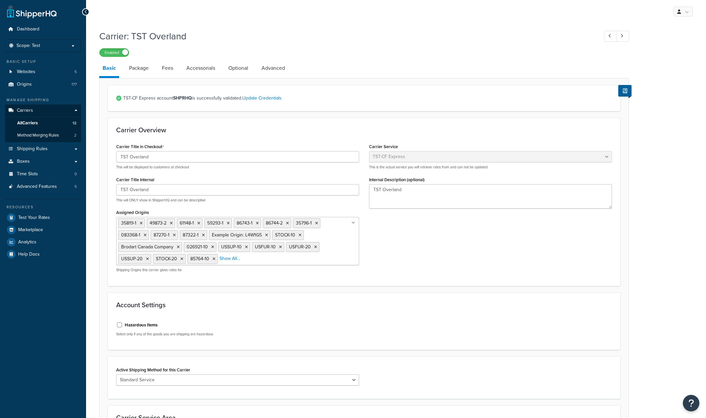
select select "tstOverlandFreight"
click at [23, 27] on span "Dashboard" at bounding box center [28, 29] width 23 height 6
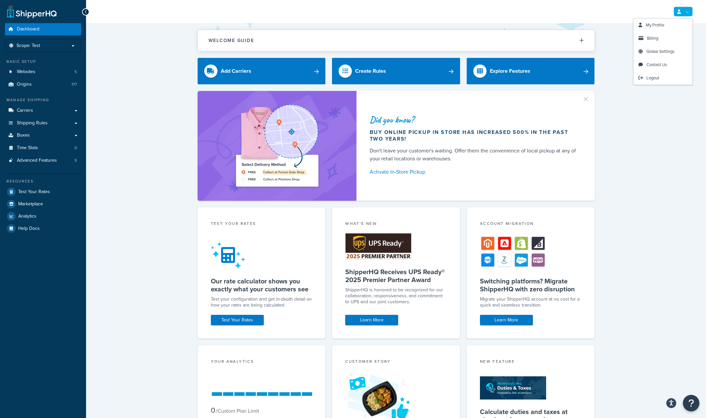
click at [681, 13] on link at bounding box center [682, 12] width 19 height 10
click at [655, 81] on span "Logout" at bounding box center [652, 78] width 13 height 6
